Goal: Task Accomplishment & Management: Complete application form

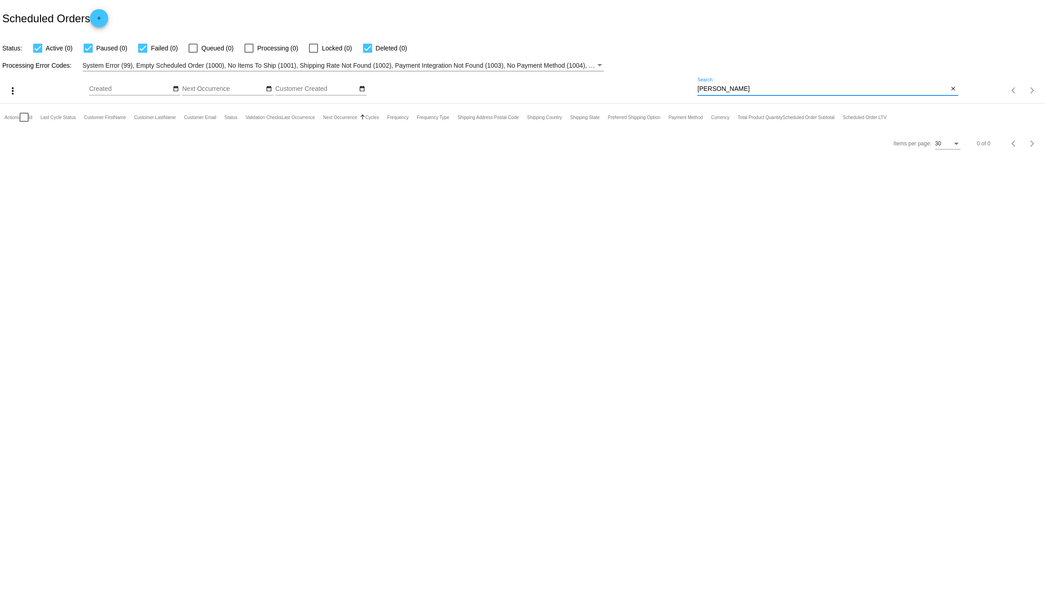
drag, startPoint x: 757, startPoint y: 88, endPoint x: 634, endPoint y: 90, distance: 122.3
click at [634, 90] on div "more_vert Sep Jan Feb Mar Apr 1" at bounding box center [522, 87] width 1045 height 32
paste input "kkheel@verizon.net"
type input "kkheel@verizon.net"
click at [54, 142] on link "1015439" at bounding box center [51, 144] width 20 height 6
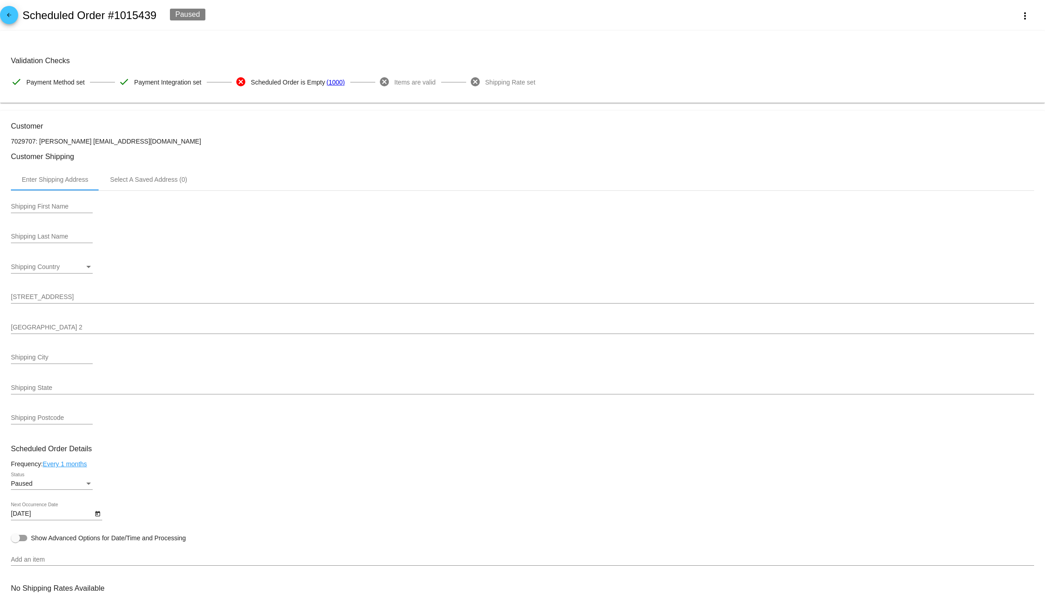
click at [67, 210] on input "Shipping First Name" at bounding box center [52, 206] width 82 height 7
click at [43, 210] on input "Shipping First Name" at bounding box center [52, 206] width 82 height 7
paste input "Kate"
type input "Kate"
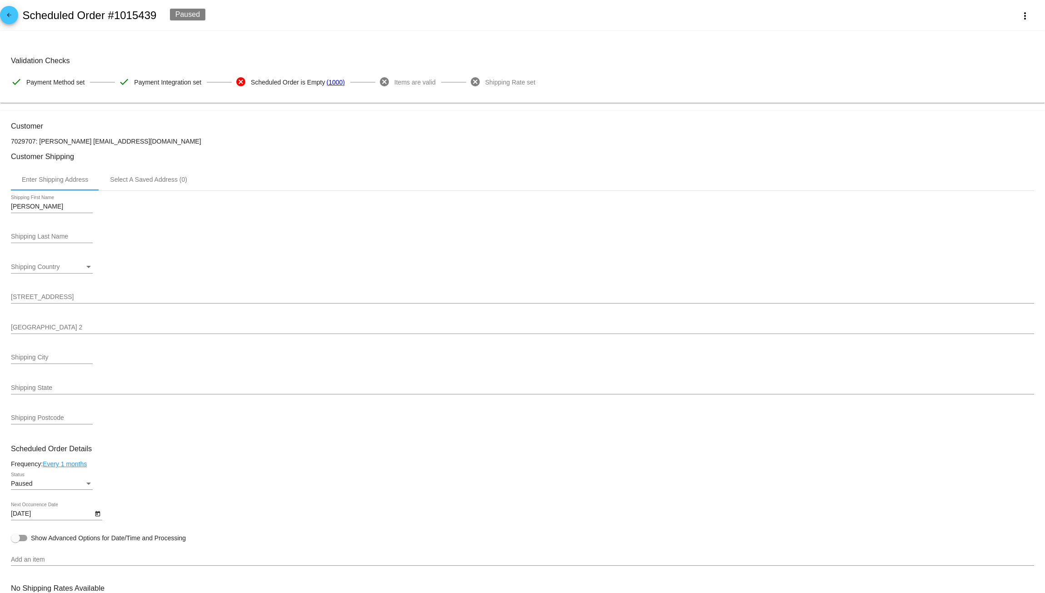
click at [33, 240] on input "Shipping Last Name" at bounding box center [52, 236] width 82 height 7
paste input "Kheel"
type input "Kheel"
click at [87, 268] on div "Shipping Country" at bounding box center [89, 267] width 8 height 7
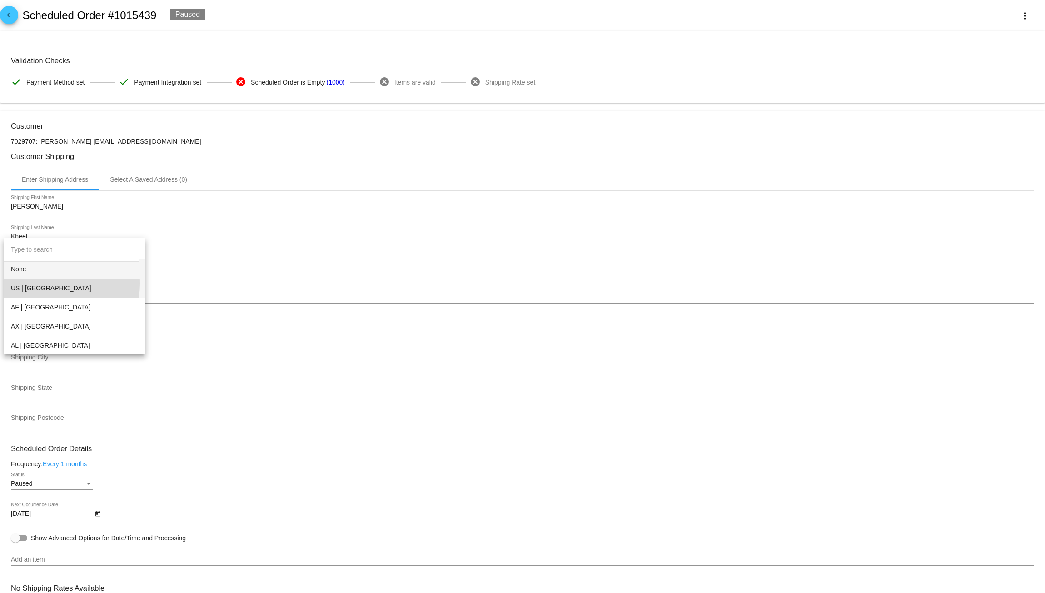
click at [55, 284] on span "US | USA" at bounding box center [74, 288] width 127 height 19
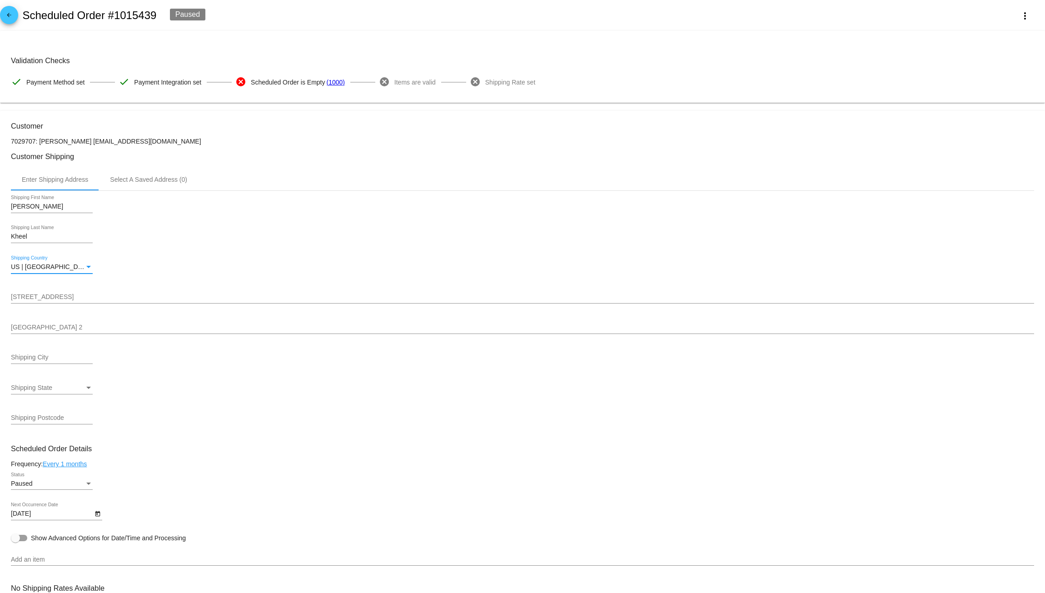
click at [49, 295] on div "[STREET_ADDRESS]" at bounding box center [522, 295] width 1023 height 18
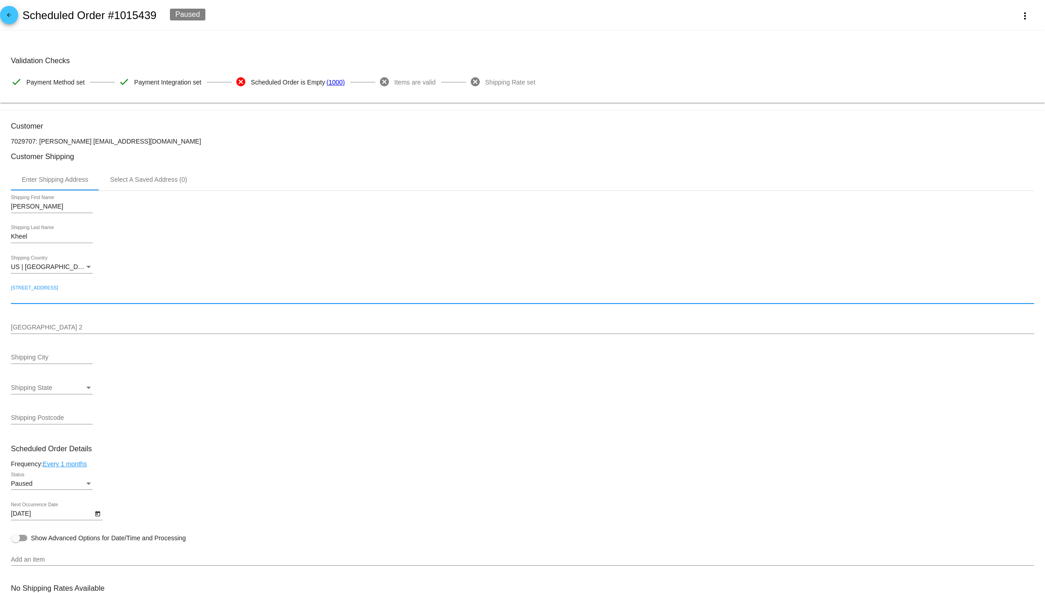
paste input "5060 Bowers Rd"
type input "5060 Bowers Rd"
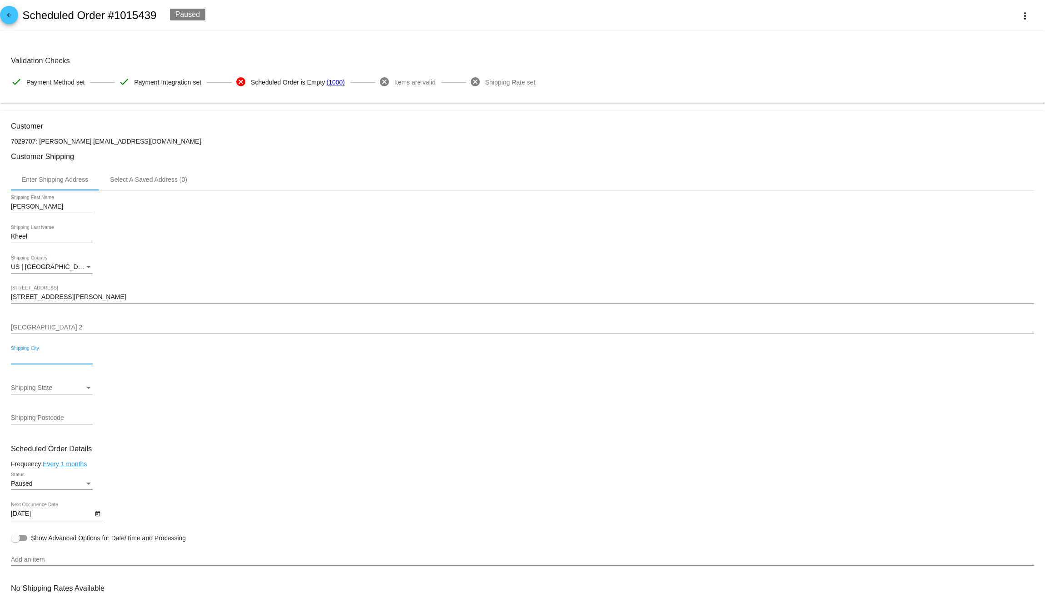
click at [30, 359] on input "Shipping City" at bounding box center [52, 357] width 82 height 7
paste input "Taneytown"
type input "Taneytown"
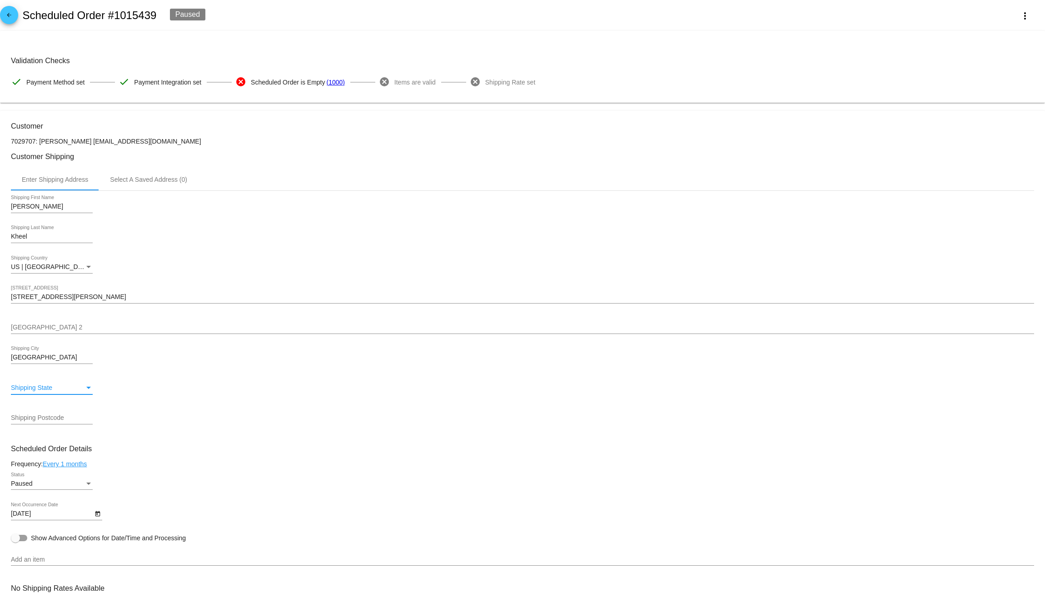
click at [82, 390] on div "Shipping State" at bounding box center [48, 387] width 74 height 7
type input "mar"
click at [78, 400] on span "MD | Maryland" at bounding box center [69, 408] width 117 height 19
click at [35, 421] on input "Shipping Postcode" at bounding box center [52, 417] width 82 height 7
paste input "21787"
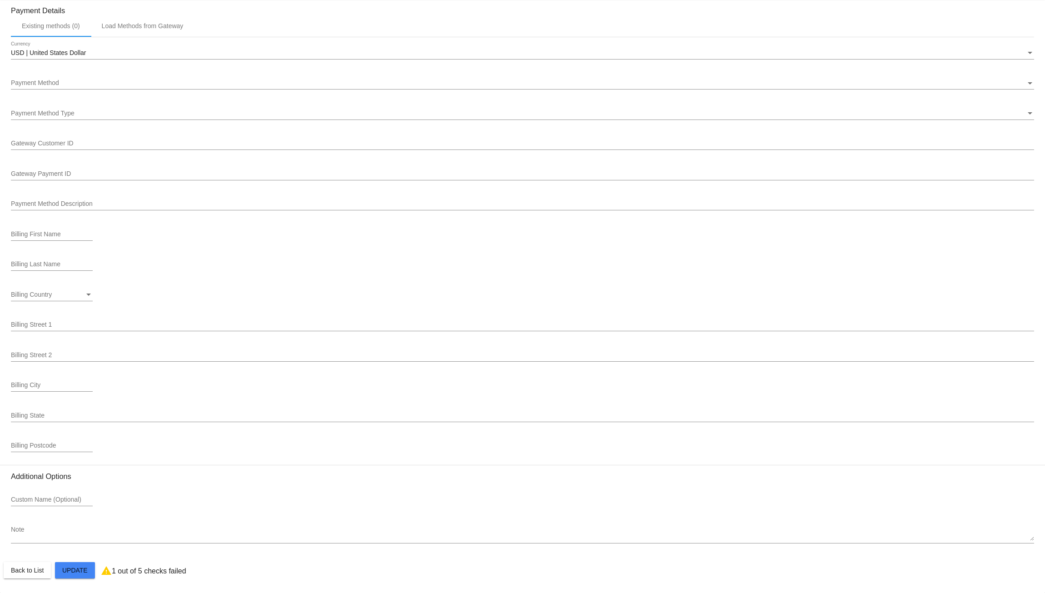
scroll to position [732, 0]
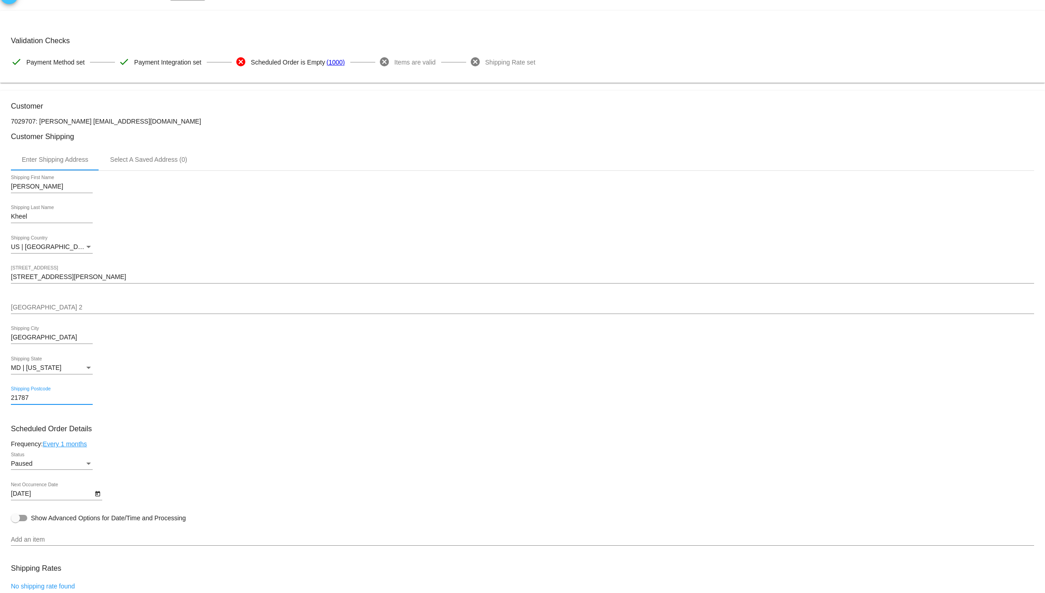
scroll to position [0, 0]
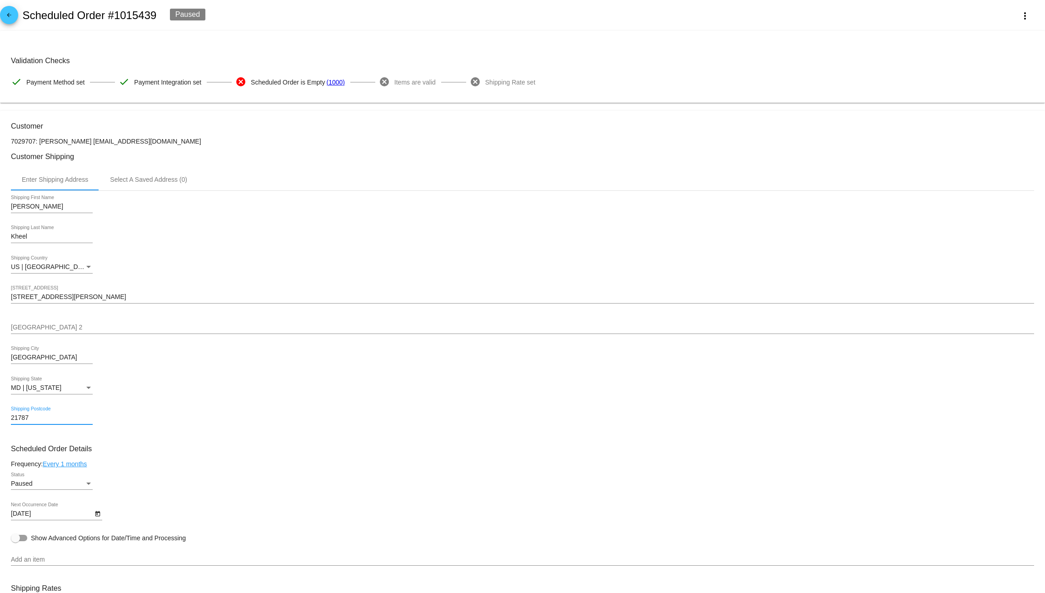
type input "21787"
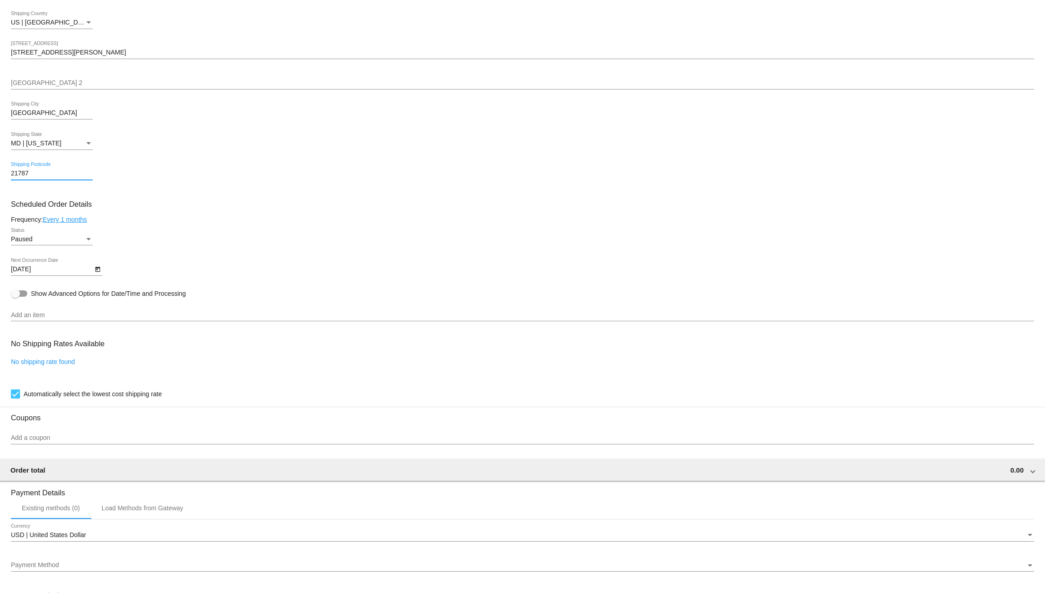
scroll to position [333, 0]
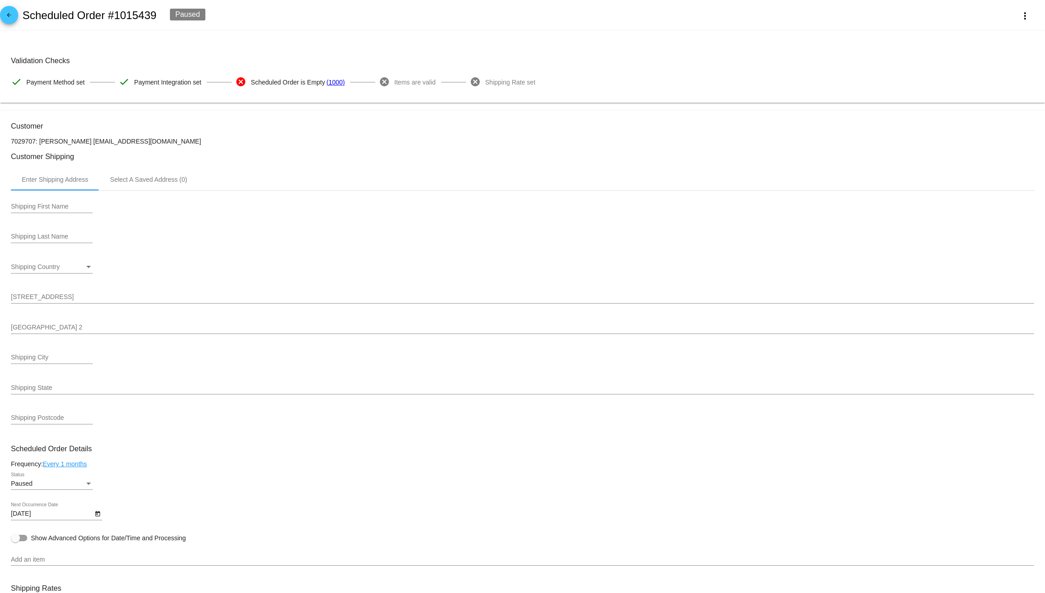
click at [432, 103] on mat-card "Validation Checks check Payment Method set check Payment Integration set cancel…" at bounding box center [522, 67] width 1045 height 72
click at [620, 55] on mat-card-content "Validation Checks check Payment Method set check Payment Integration set cancel…" at bounding box center [522, 67] width 1023 height 50
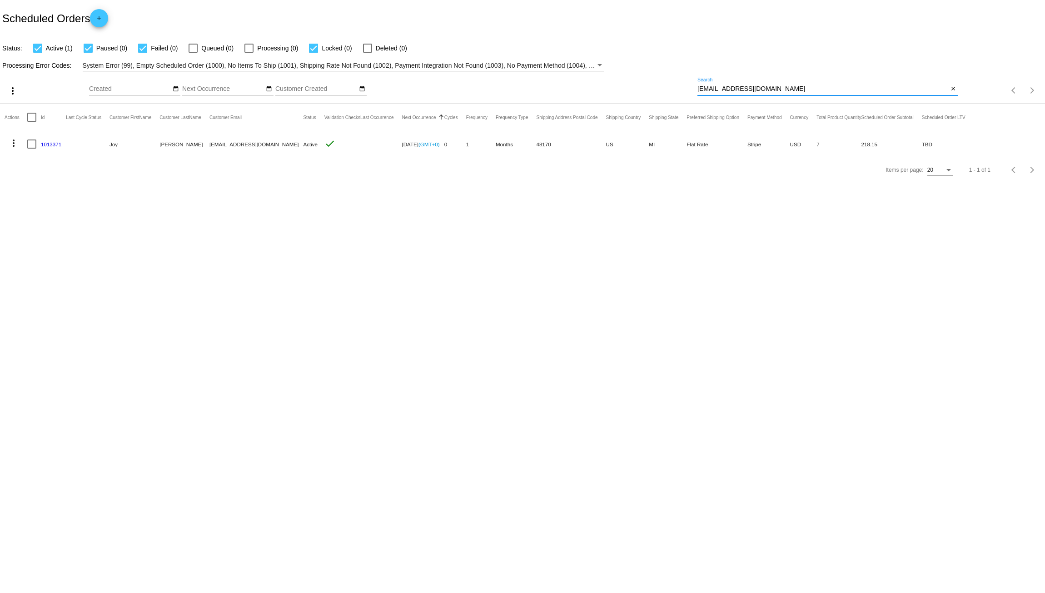
drag, startPoint x: 674, startPoint y: 97, endPoint x: 588, endPoint y: 94, distance: 86.4
click at [599, 95] on div "more_vert Sep Jan Feb Mar Apr 1" at bounding box center [522, 87] width 1045 height 32
paste input "natalie@nataliefaye.net"
type input "natalie@nataliefaye.net"
click at [52, 145] on link "962937" at bounding box center [50, 144] width 18 height 6
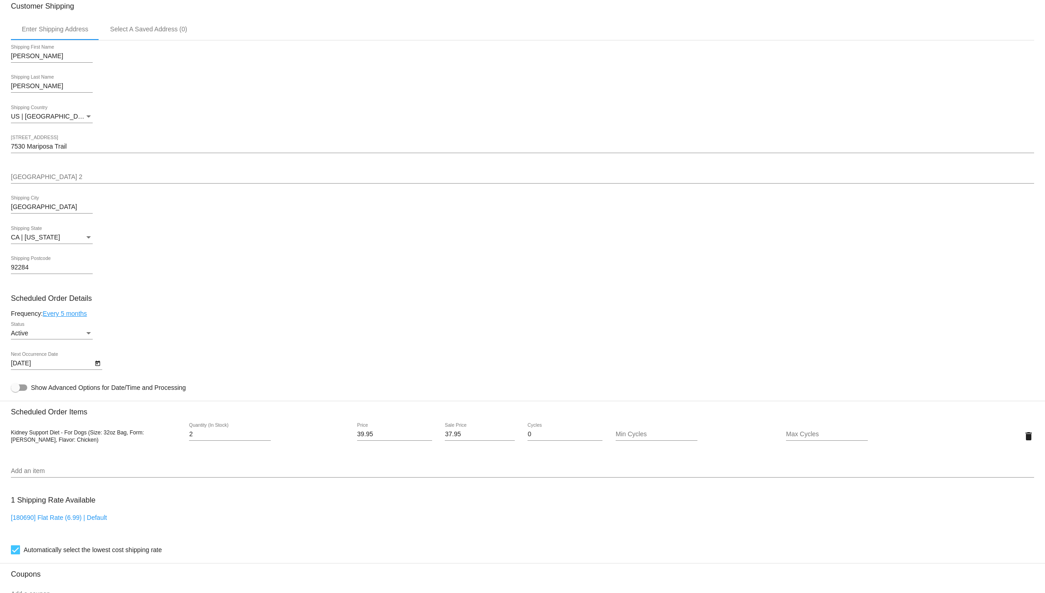
scroll to position [182, 0]
